Goal: Task Accomplishment & Management: Manage account settings

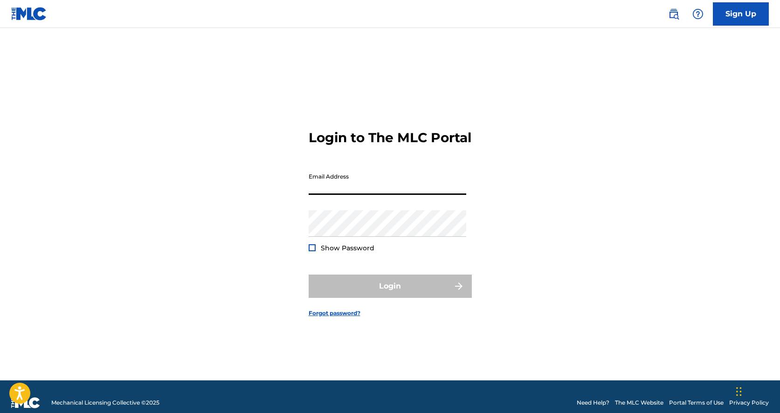
type input "[EMAIL_ADDRESS][DOMAIN_NAME]"
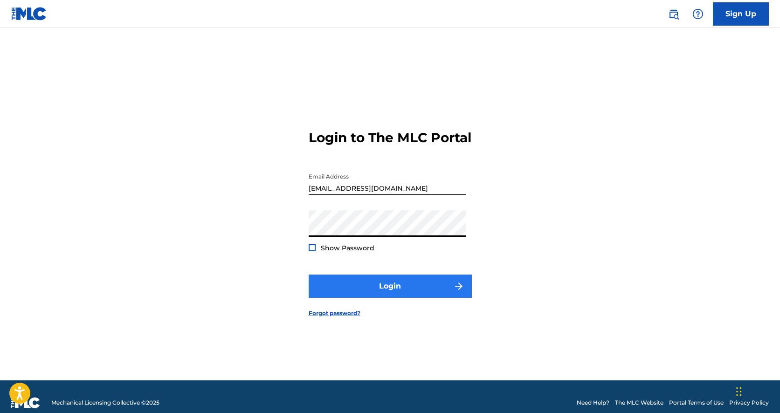
click at [364, 296] on button "Login" at bounding box center [390, 285] width 163 height 23
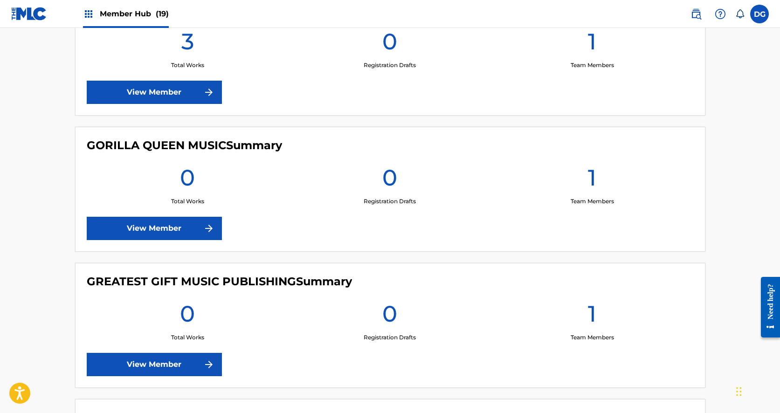
scroll to position [909, 0]
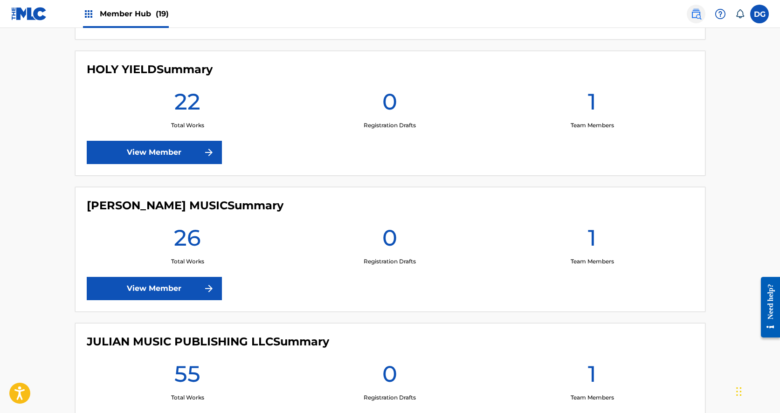
click at [699, 14] on img at bounding box center [695, 13] width 11 height 11
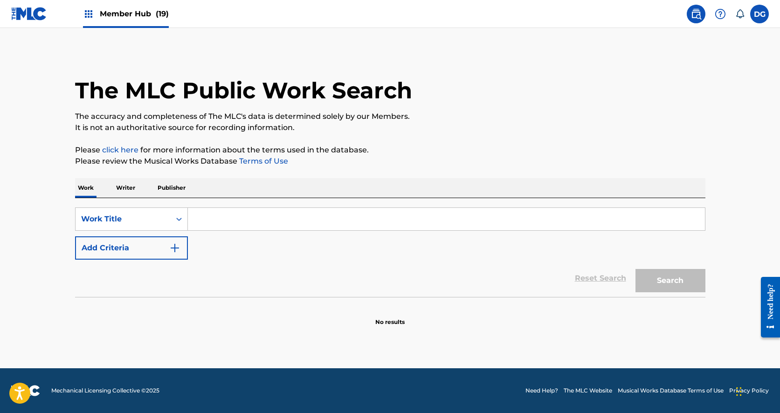
click at [134, 197] on p "Writer" at bounding box center [125, 188] width 25 height 20
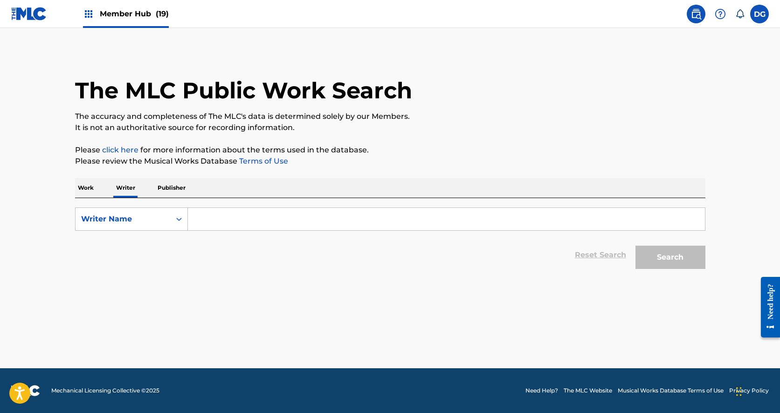
click at [210, 216] on input "Search Form" at bounding box center [446, 219] width 517 height 22
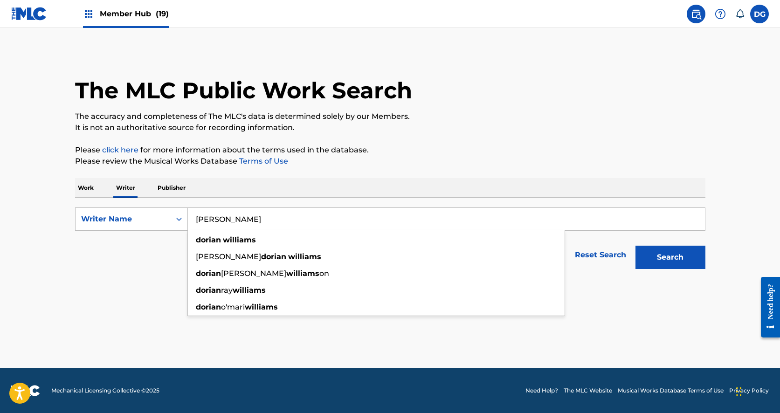
type input "[PERSON_NAME]"
click at [670, 257] on button "Search" at bounding box center [670, 257] width 70 height 23
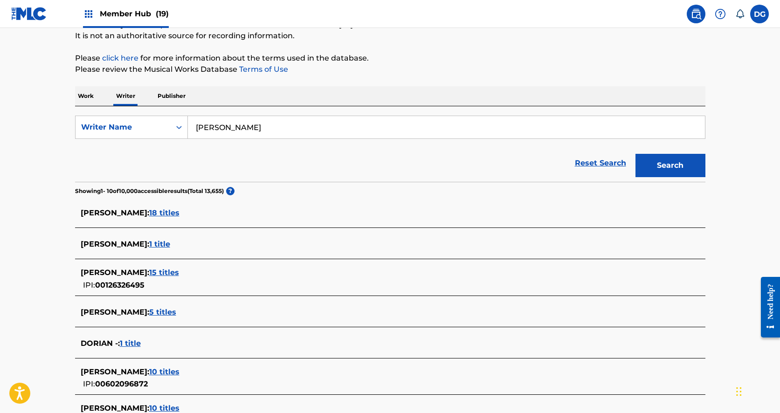
scroll to position [92, 0]
click at [173, 274] on span "15 titles" at bounding box center [164, 271] width 30 height 9
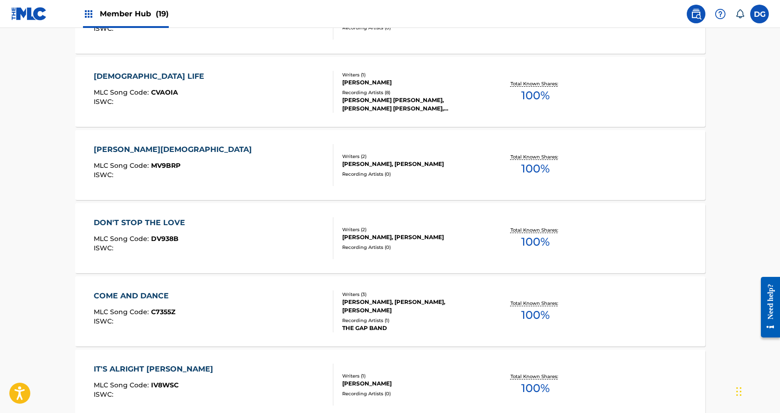
scroll to position [539, 0]
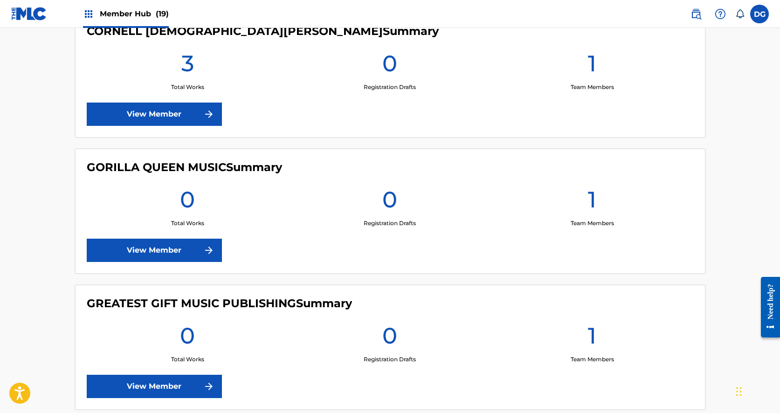
scroll to position [909, 0]
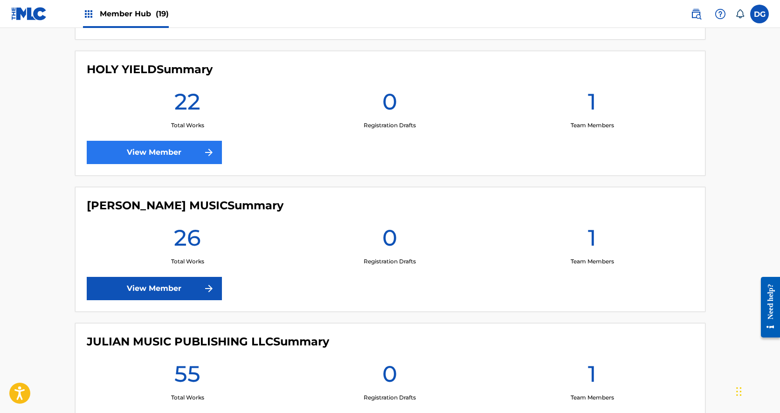
click at [158, 152] on link "View Member" at bounding box center [154, 152] width 135 height 23
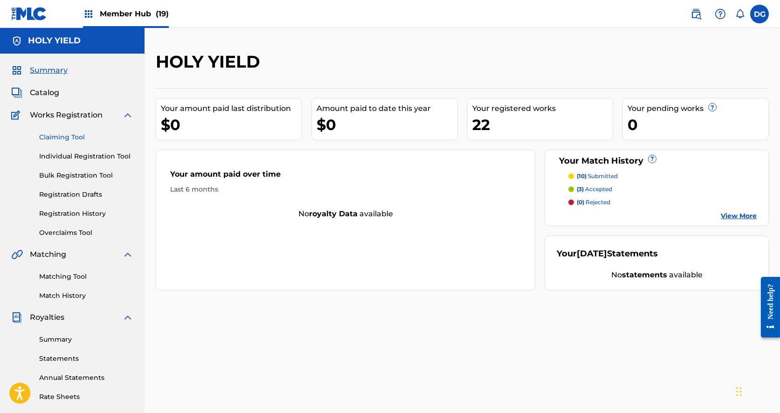
click at [55, 137] on link "Claiming Tool" at bounding box center [86, 137] width 94 height 10
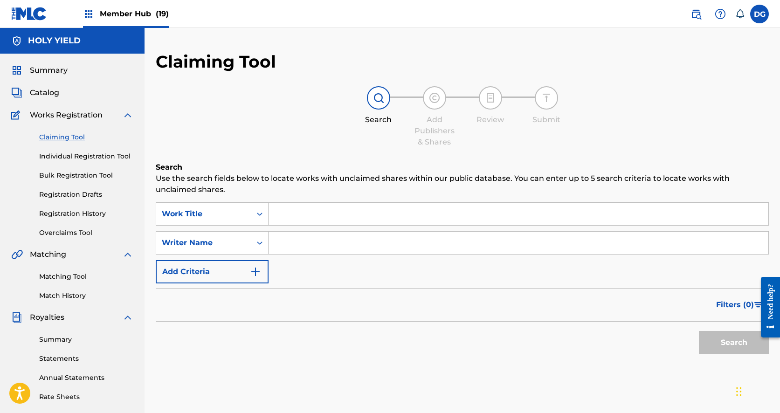
click at [304, 215] on input "Search Form" at bounding box center [518, 214] width 500 height 22
click at [296, 242] on input "Search Form" at bounding box center [518, 243] width 500 height 22
click at [734, 343] on button "Search" at bounding box center [734, 342] width 70 height 23
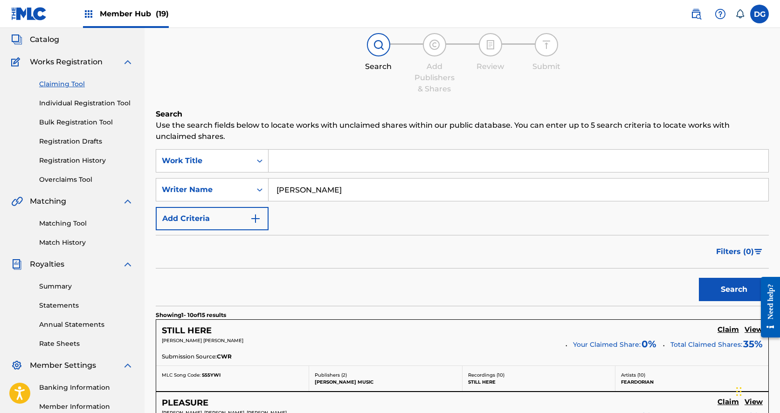
scroll to position [69, 0]
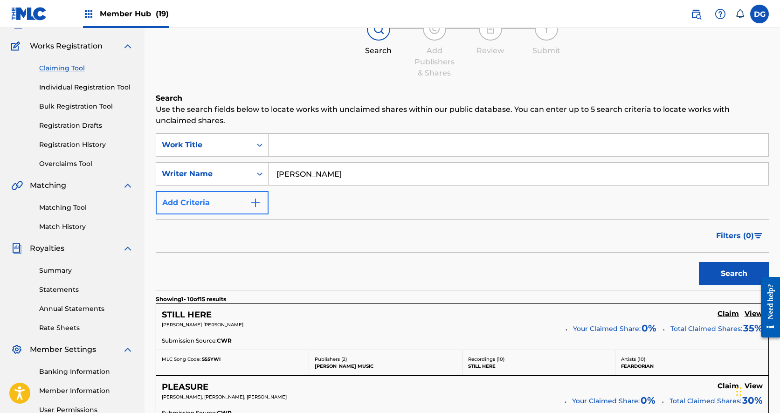
click at [210, 203] on button "Add Criteria" at bounding box center [212, 202] width 113 height 23
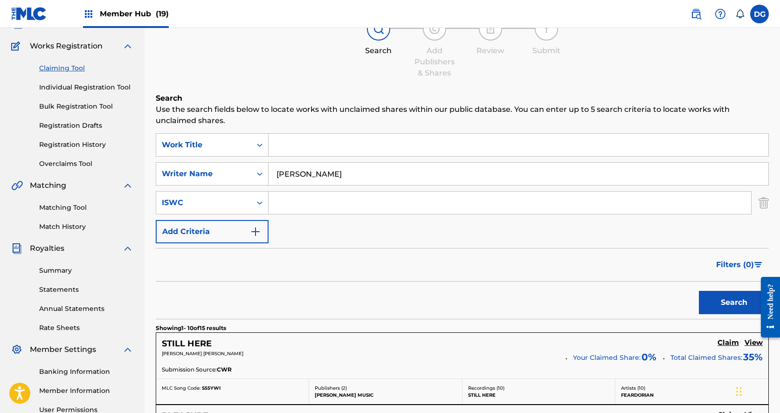
click at [350, 178] on input "[PERSON_NAME]" at bounding box center [518, 174] width 500 height 22
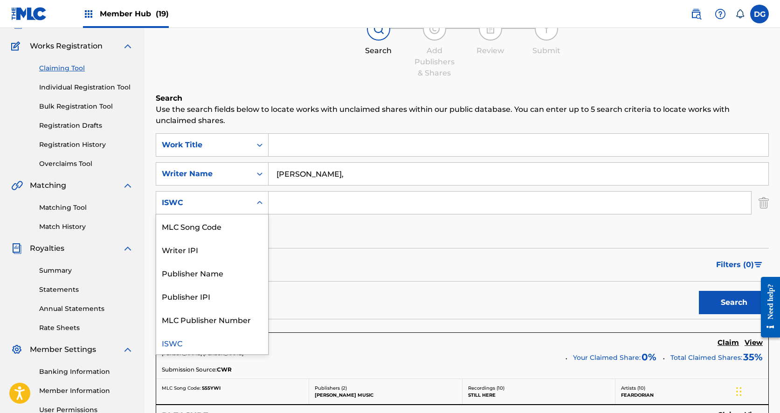
click at [227, 203] on div "ISWC" at bounding box center [204, 202] width 84 height 11
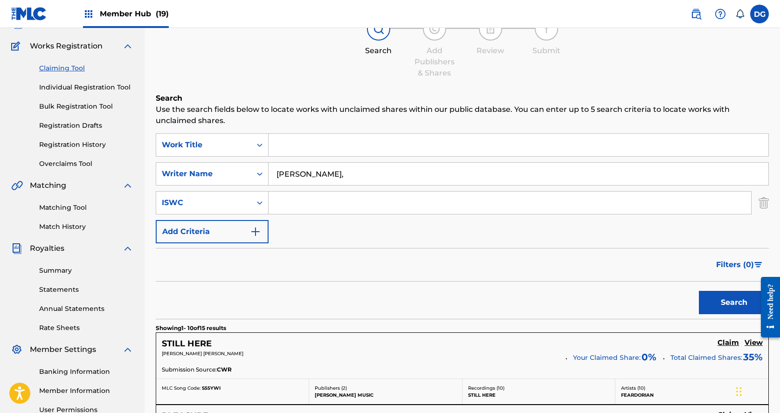
click at [361, 161] on div "SearchWithCriteria204679e2-1fe5-4ae1-a5c9-130d9025da4f Work Title SearchWithCri…" at bounding box center [462, 188] width 613 height 110
click at [357, 169] on input "[PERSON_NAME]," at bounding box center [518, 174] width 500 height 22
click at [354, 176] on input "[PERSON_NAME]," at bounding box center [518, 174] width 500 height 22
type input "[PERSON_NAME]"
click at [234, 203] on div "ISWC" at bounding box center [204, 202] width 84 height 11
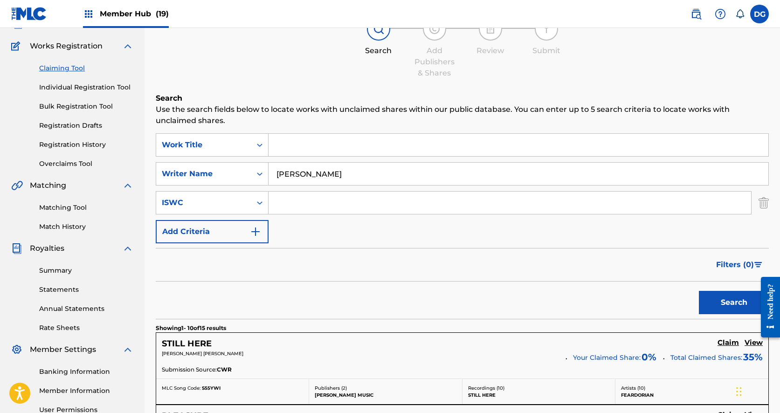
click at [306, 233] on div "SearchWithCriteria204679e2-1fe5-4ae1-a5c9-130d9025da4f Work Title SearchWithCri…" at bounding box center [462, 188] width 613 height 110
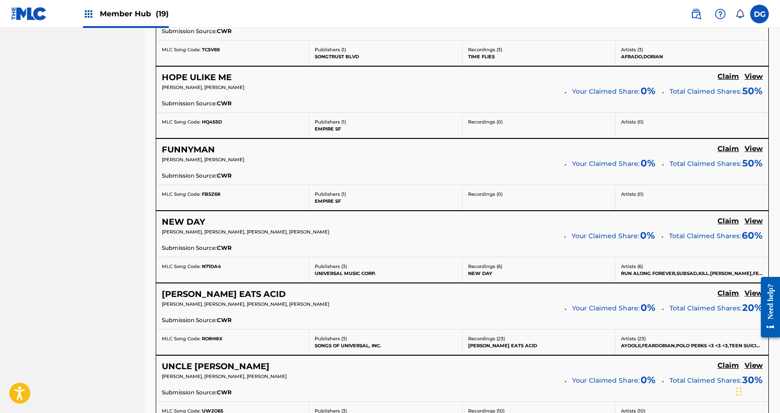
scroll to position [727, 0]
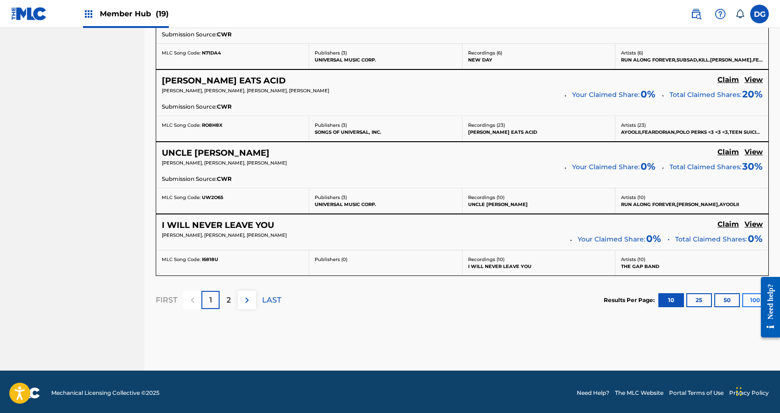
click at [750, 295] on button "100" at bounding box center [755, 300] width 26 height 14
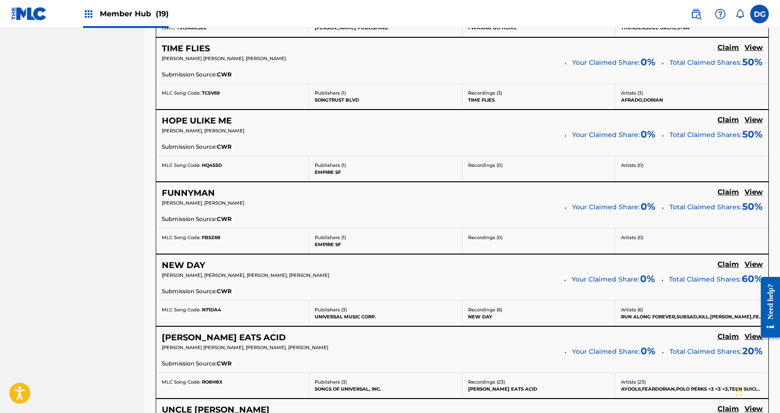
scroll to position [581, 0]
click at [756, 189] on h5 "View" at bounding box center [753, 192] width 18 height 9
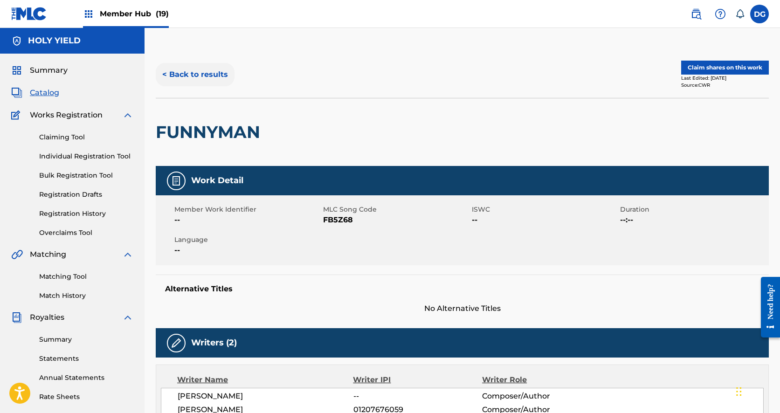
click at [217, 75] on button "< Back to results" at bounding box center [195, 74] width 79 height 23
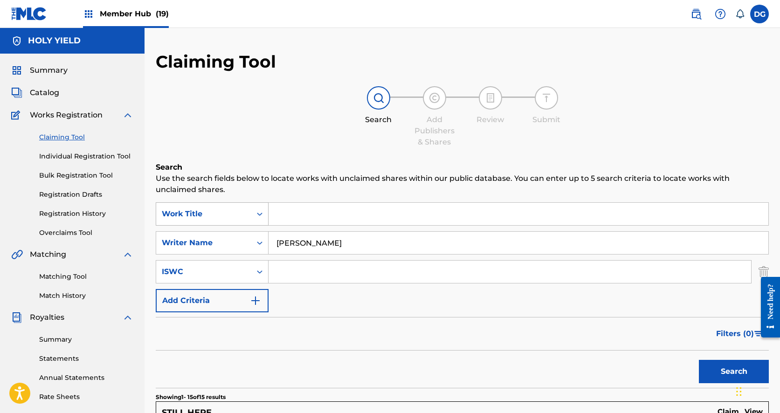
click at [238, 214] on div "Work Title" at bounding box center [204, 213] width 84 height 11
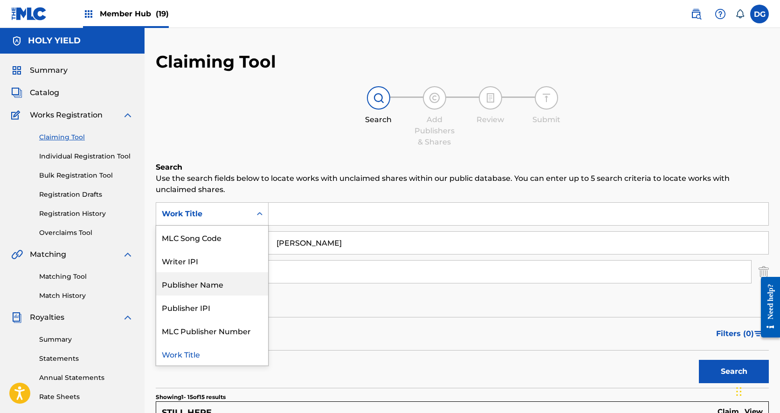
click at [223, 286] on div "Publisher Name" at bounding box center [212, 283] width 112 height 23
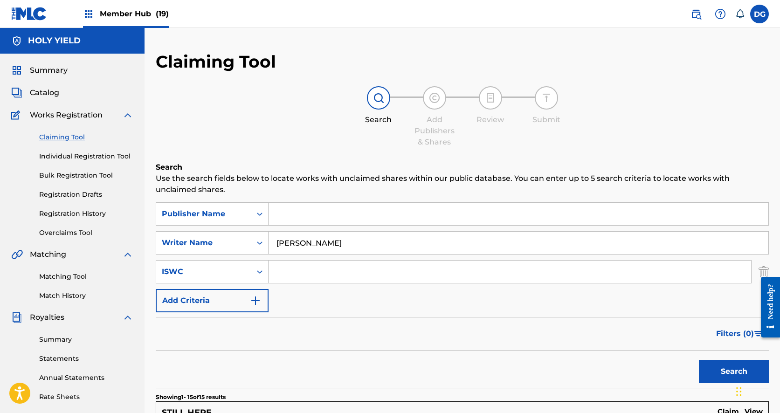
click at [322, 218] on input "Search Form" at bounding box center [518, 214] width 500 height 22
type input "e"
type input "m"
click at [734, 371] on button "Search" at bounding box center [734, 371] width 70 height 23
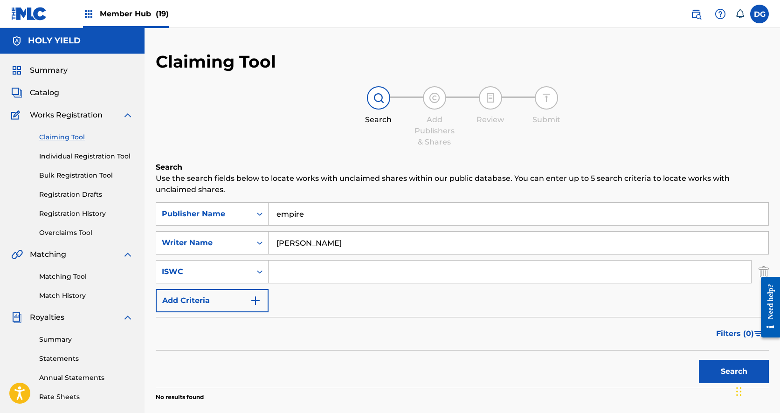
type input "empire"
click at [734, 371] on button "Search" at bounding box center [734, 371] width 70 height 23
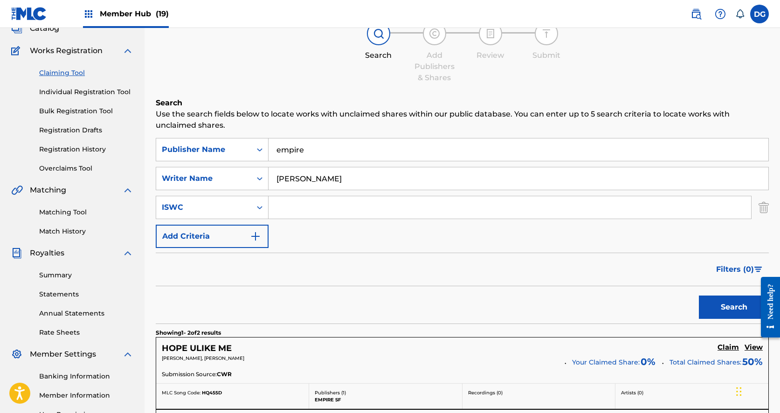
scroll to position [39, 0]
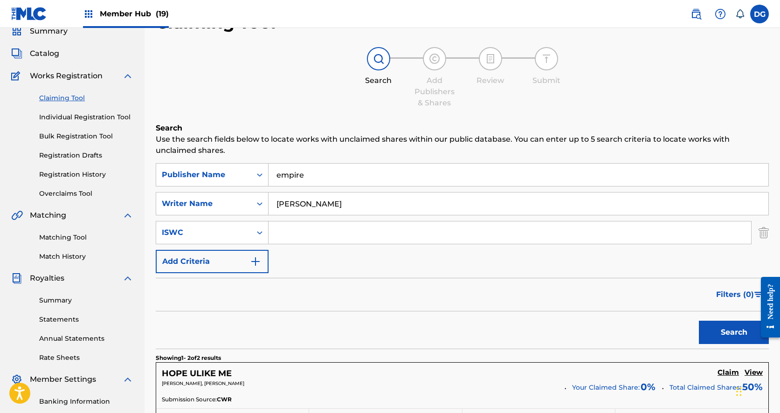
click at [378, 206] on input "[PERSON_NAME]" at bounding box center [518, 203] width 500 height 22
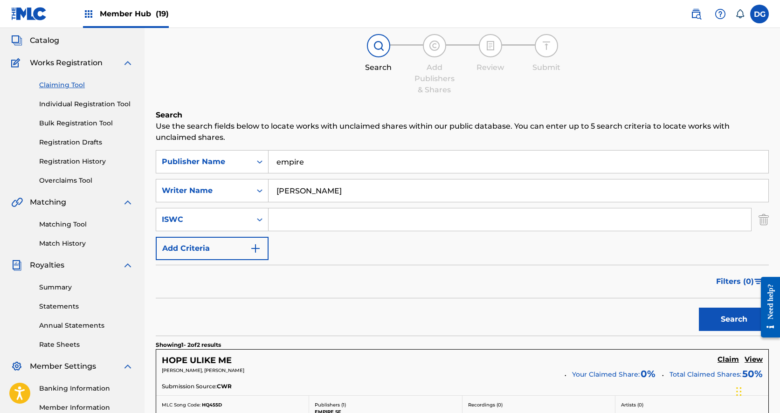
scroll to position [53, 0]
click at [288, 164] on input "empire" at bounding box center [518, 161] width 500 height 22
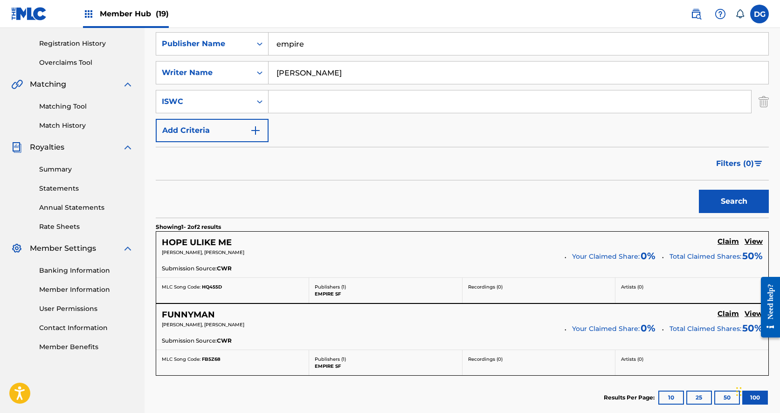
scroll to position [175, 0]
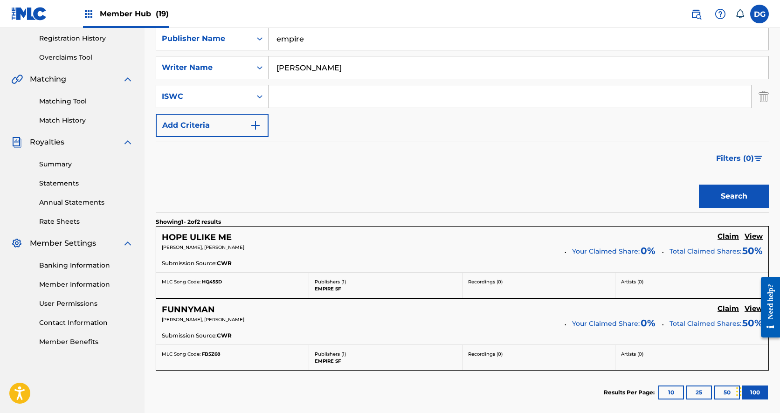
click at [361, 345] on div "Publishers ( 1 ) EMPIRE SF" at bounding box center [385, 357] width 153 height 25
click at [754, 311] on div at bounding box center [767, 306] width 26 height 77
click at [752, 307] on h5 "View" at bounding box center [753, 308] width 18 height 9
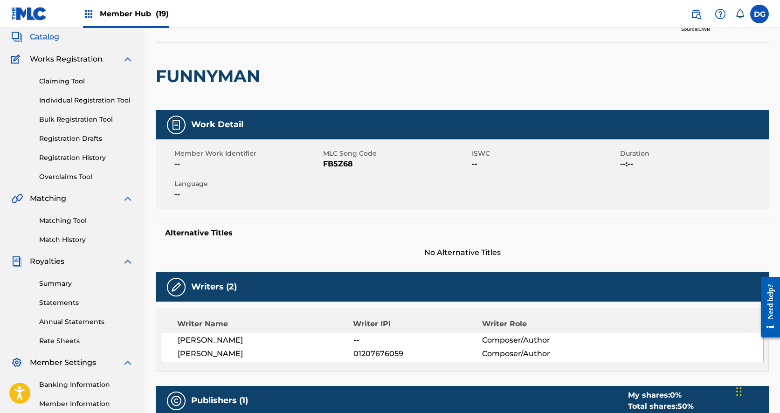
scroll to position [62, 0]
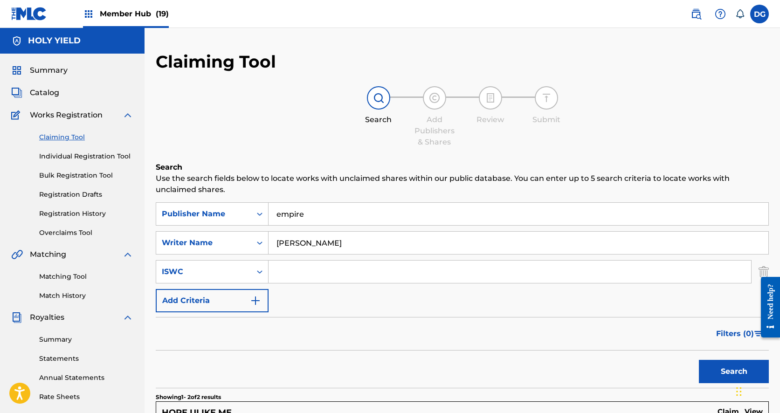
click at [321, 251] on input "[PERSON_NAME]" at bounding box center [518, 243] width 500 height 22
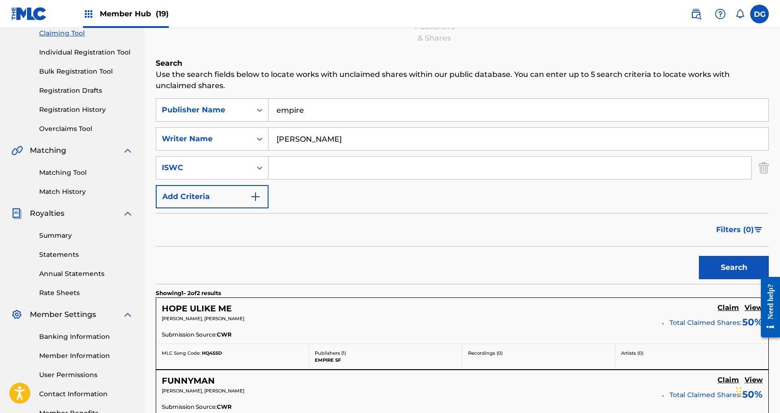
scroll to position [102, 0]
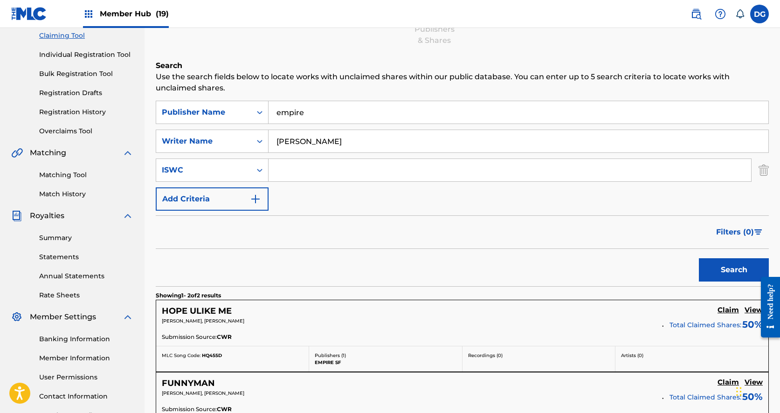
click at [286, 116] on input "empire" at bounding box center [518, 112] width 500 height 22
click at [219, 170] on div "ISWC" at bounding box center [204, 170] width 84 height 11
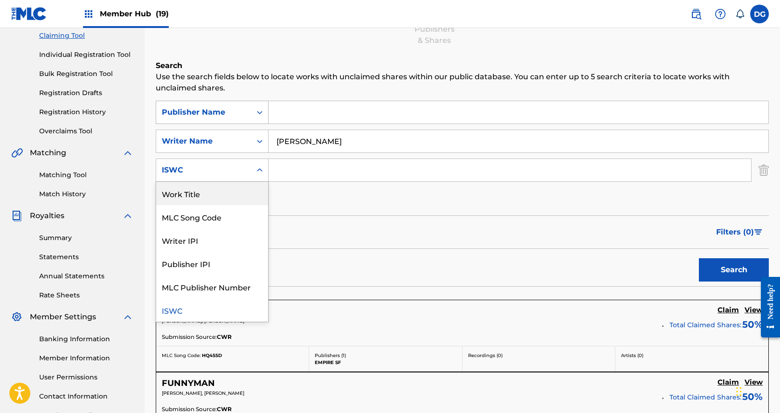
click at [244, 114] on div "Publisher Name" at bounding box center [204, 112] width 84 height 11
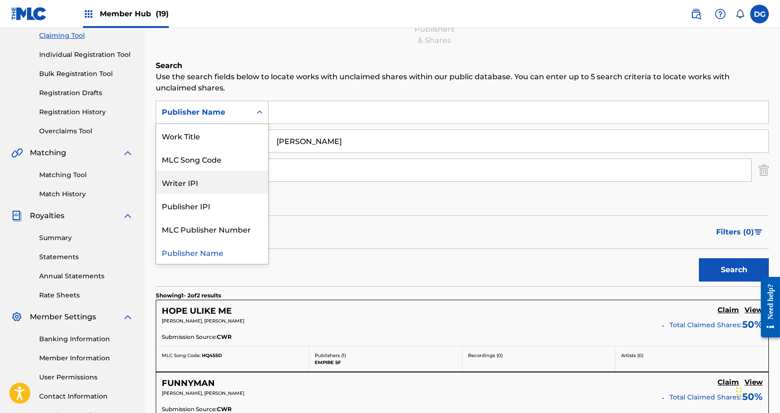
click at [214, 176] on div "Writer IPI" at bounding box center [212, 182] width 112 height 23
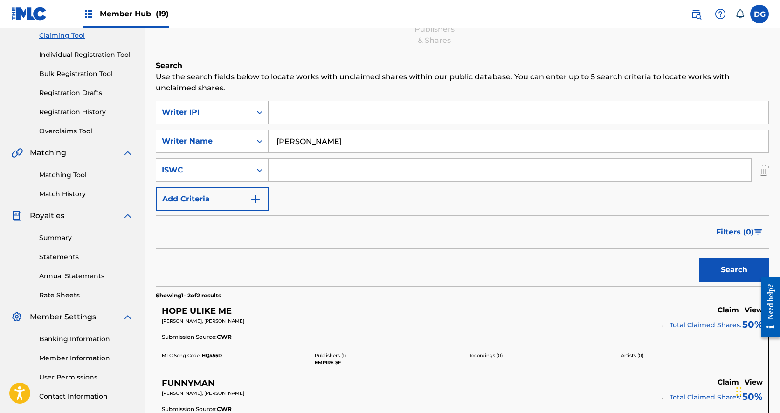
click at [223, 116] on div "Writer IPI" at bounding box center [204, 112] width 84 height 11
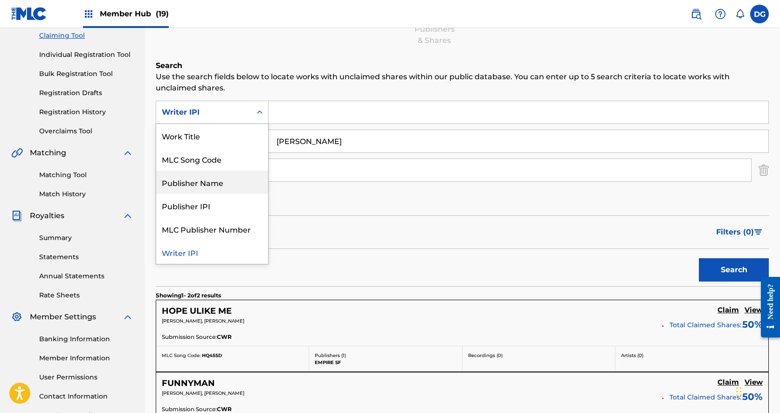
click at [377, 244] on div "Filters ( 0 )" at bounding box center [462, 232] width 613 height 34
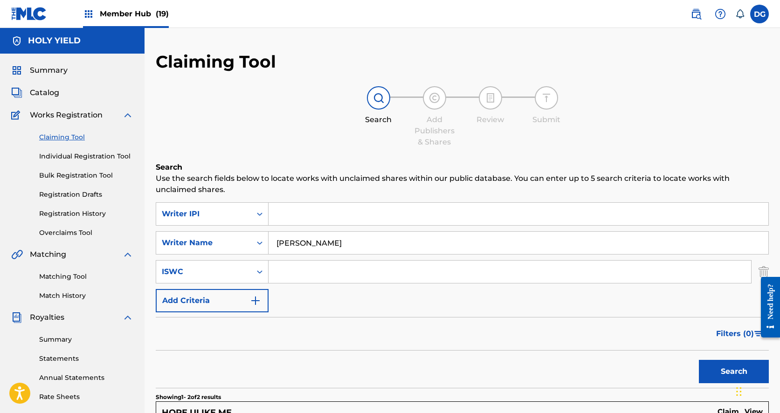
scroll to position [0, 0]
click at [295, 222] on input "Search Form" at bounding box center [518, 214] width 500 height 22
click at [737, 17] on icon at bounding box center [739, 13] width 9 height 9
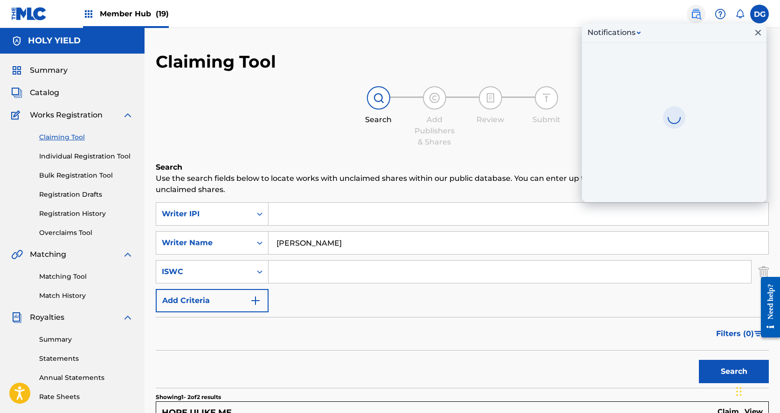
click at [703, 13] on link at bounding box center [695, 14] width 19 height 19
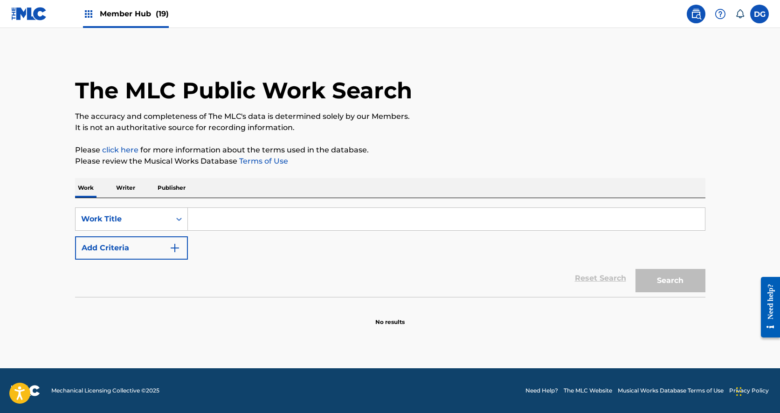
click at [329, 230] on input "Search Form" at bounding box center [446, 219] width 517 height 22
type input "[PERSON_NAME]"
drag, startPoint x: 234, startPoint y: 210, endPoint x: 181, endPoint y: 215, distance: 53.8
click at [181, 215] on icon "Search Form" at bounding box center [178, 218] width 9 height 9
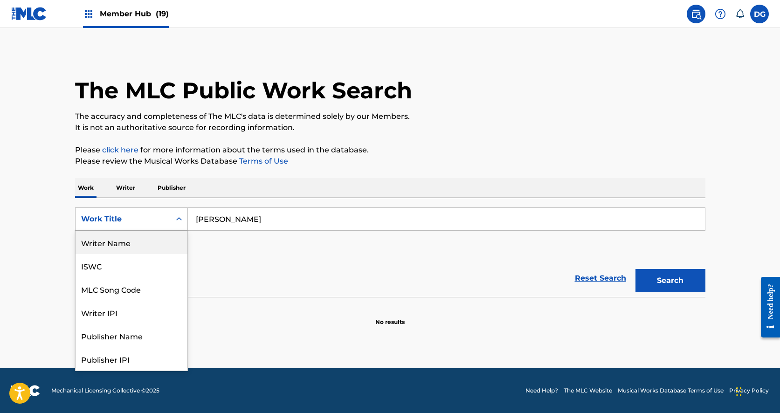
click at [112, 240] on div "Writer Name" at bounding box center [131, 242] width 112 height 23
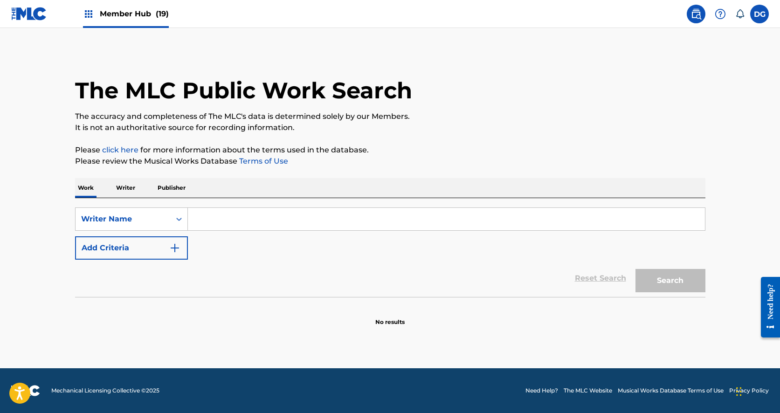
click at [402, 218] on input "Search Form" at bounding box center [446, 219] width 517 height 22
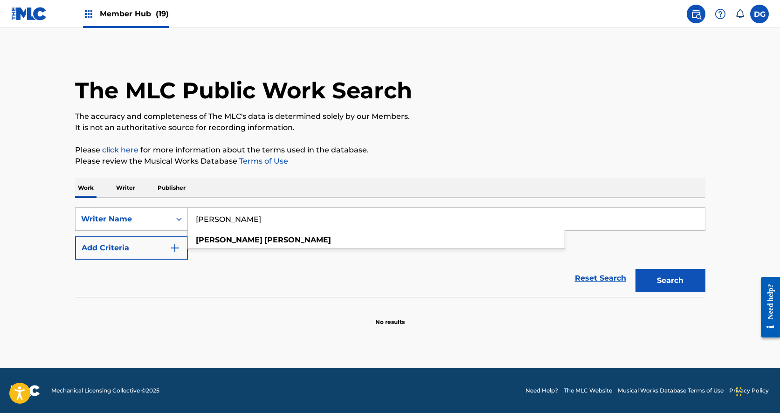
click at [670, 281] on button "Search" at bounding box center [670, 280] width 70 height 23
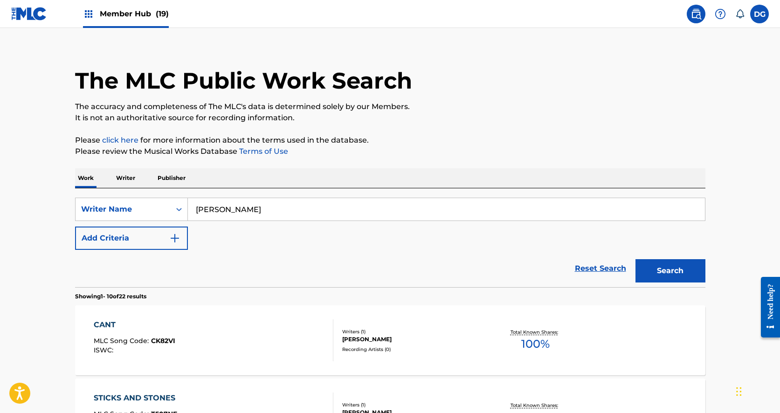
scroll to position [11, 0]
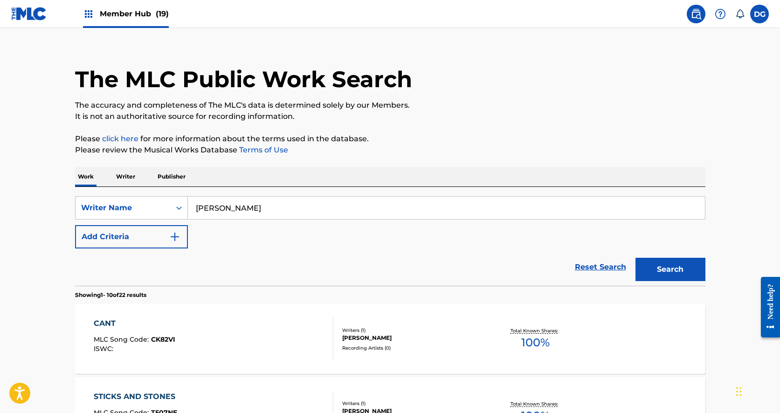
click at [200, 207] on input "[PERSON_NAME]" at bounding box center [446, 208] width 517 height 22
click at [204, 208] on input "[PERSON_NAME]" at bounding box center [446, 208] width 517 height 22
click at [670, 269] on button "Search" at bounding box center [670, 269] width 70 height 23
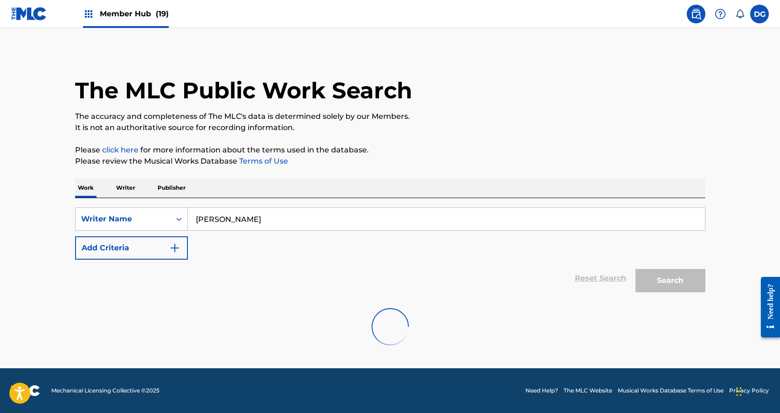
scroll to position [0, 0]
drag, startPoint x: 219, startPoint y: 223, endPoint x: 206, endPoint y: 220, distance: 13.5
click at [206, 220] on input "[PERSON_NAME]" at bounding box center [446, 219] width 517 height 22
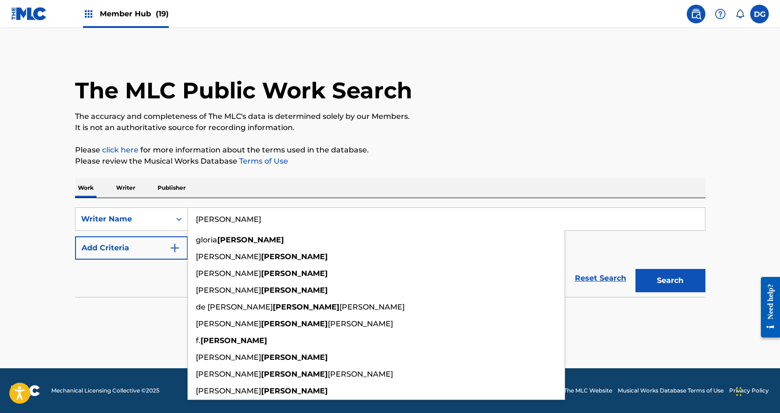
type input "[PERSON_NAME]"
click at [391, 160] on p "Please review the Musical Works Database Terms of Use" at bounding box center [390, 161] width 630 height 11
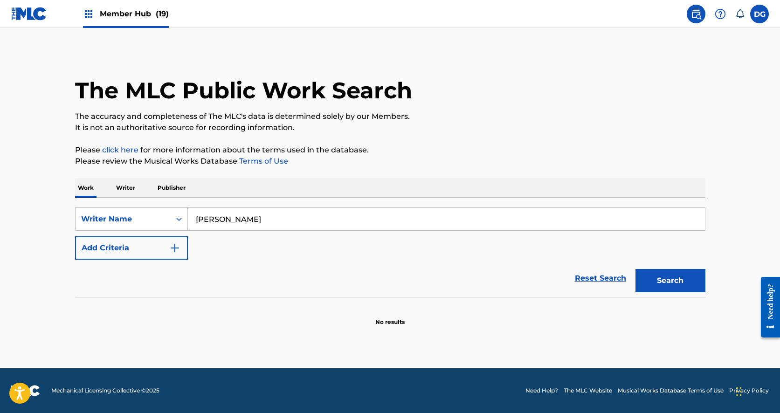
click at [700, 14] on img at bounding box center [695, 13] width 11 height 11
click at [753, 18] on label at bounding box center [759, 14] width 19 height 19
click at [759, 14] on input "[PERSON_NAME] [EMAIL_ADDRESS][DOMAIN_NAME] Notification Preferences Profile Log…" at bounding box center [759, 14] width 0 height 0
click at [692, 19] on img at bounding box center [695, 13] width 11 height 11
click at [697, 14] on img at bounding box center [695, 13] width 11 height 11
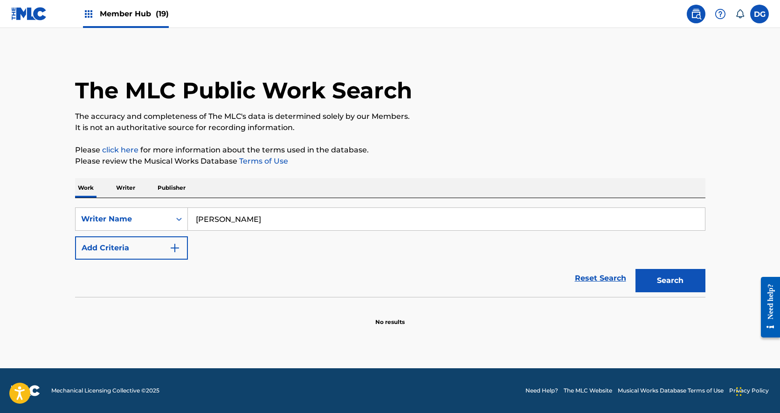
click at [768, 13] on nav "Member Hub (19) DG [PERSON_NAME] [EMAIL_ADDRESS][DOMAIN_NAME] Notification Pref…" at bounding box center [390, 14] width 780 height 28
click at [763, 14] on label at bounding box center [759, 14] width 19 height 19
click at [759, 14] on input "[PERSON_NAME] [EMAIL_ADDRESS][DOMAIN_NAME] Notification Preferences Profile Log…" at bounding box center [759, 14] width 0 height 0
click at [80, 21] on div "Member Hub (19)" at bounding box center [90, 13] width 158 height 27
click at [89, 18] on img at bounding box center [88, 13] width 11 height 11
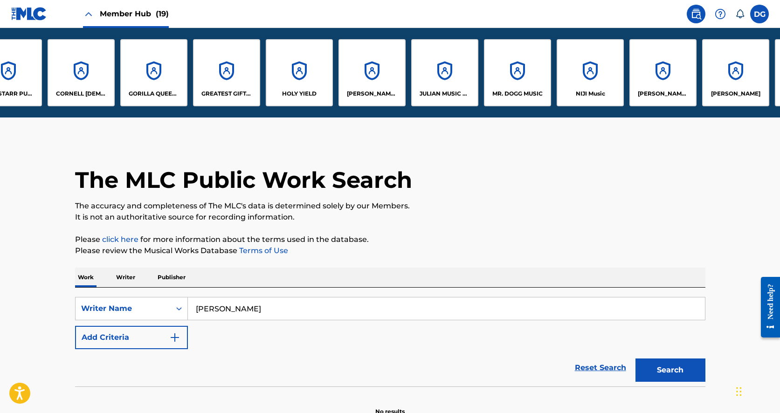
scroll to position [0, 107]
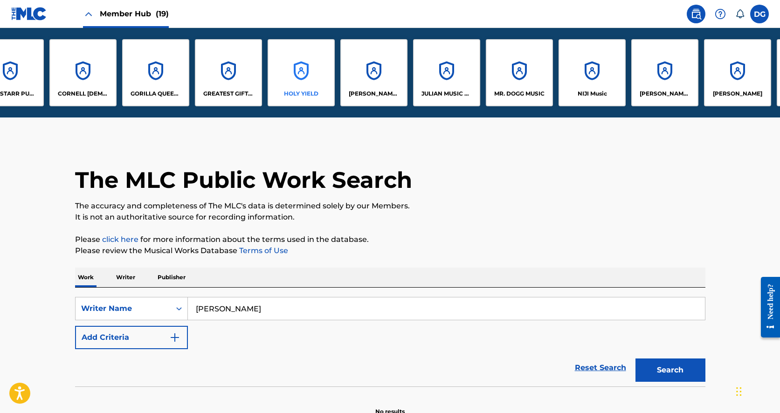
click at [322, 83] on div "HOLY YIELD" at bounding box center [300, 72] width 67 height 67
